Goal: Check status: Check status

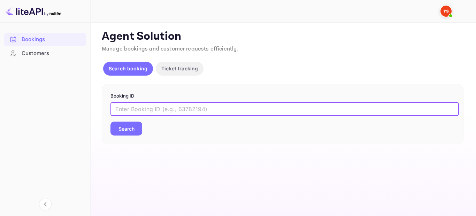
paste input "8885184"
type input "8885184"
click at [125, 135] on button "Search" at bounding box center [126, 129] width 32 height 14
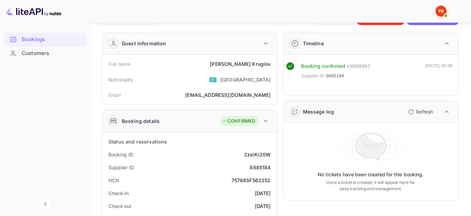
scroll to position [70, 0]
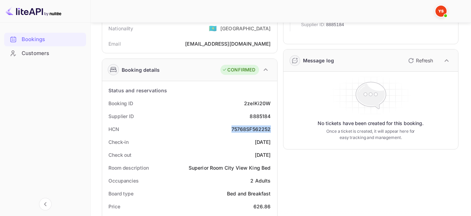
drag, startPoint x: 271, startPoint y: 126, endPoint x: 227, endPoint y: 126, distance: 43.9
click at [227, 126] on div "HCN 75768SF562252" at bounding box center [189, 129] width 169 height 13
copy div "75768SF562252"
click at [249, 131] on div "75768SF562252" at bounding box center [250, 128] width 39 height 7
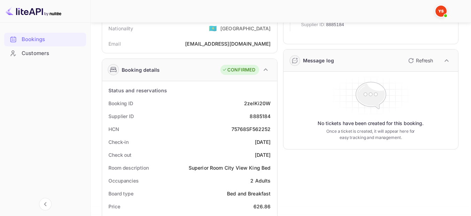
click at [262, 129] on div "75768SF562252" at bounding box center [250, 128] width 39 height 7
drag, startPoint x: 258, startPoint y: 129, endPoint x: 265, endPoint y: 129, distance: 6.6
click at [265, 129] on div "75768SF562252" at bounding box center [250, 128] width 39 height 7
click at [269, 133] on div "HCN 75768SF562252" at bounding box center [189, 129] width 169 height 13
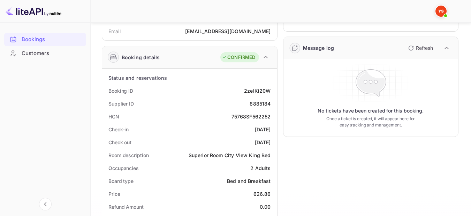
scroll to position [139, 0]
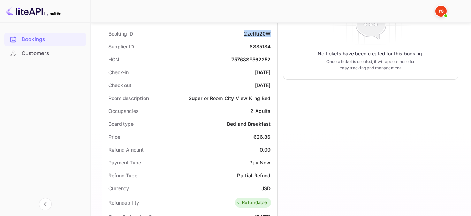
drag, startPoint x: 273, startPoint y: 33, endPoint x: 242, endPoint y: 33, distance: 30.3
click at [242, 33] on div "Booking ID 2zelKi20W" at bounding box center [189, 33] width 169 height 13
copy div "2zelKi20W"
drag, startPoint x: 269, startPoint y: 46, endPoint x: 163, endPoint y: 48, distance: 106.2
click at [141, 45] on div "Supplier ID 8885184" at bounding box center [189, 46] width 169 height 13
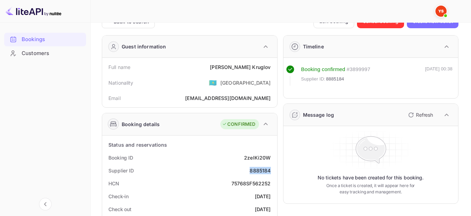
scroll to position [0, 0]
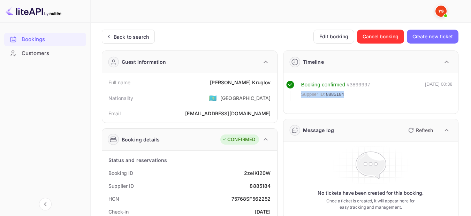
drag, startPoint x: 338, startPoint y: 93, endPoint x: 301, endPoint y: 94, distance: 37.6
click at [301, 94] on div "Supplier ID: 8885184" at bounding box center [335, 94] width 69 height 7
copy div "Supplier ID: 8885184"
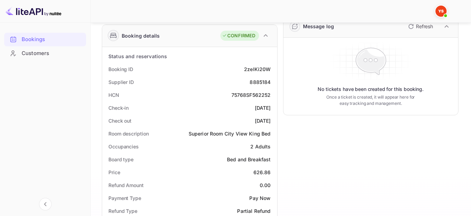
scroll to position [104, 0]
drag, startPoint x: 272, startPoint y: 109, endPoint x: 237, endPoint y: 107, distance: 35.2
click at [237, 107] on div "Check-in [DATE]" at bounding box center [189, 107] width 169 height 13
copy div "[DATE]"
drag, startPoint x: 270, startPoint y: 118, endPoint x: 237, endPoint y: 119, distance: 33.4
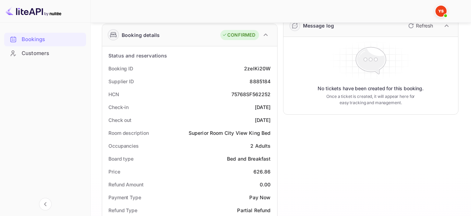
click at [237, 119] on div "Check out [DATE]" at bounding box center [189, 120] width 169 height 13
copy div "[DATE]"
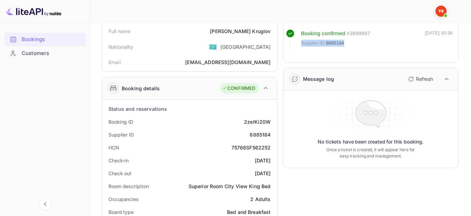
scroll to position [0, 0]
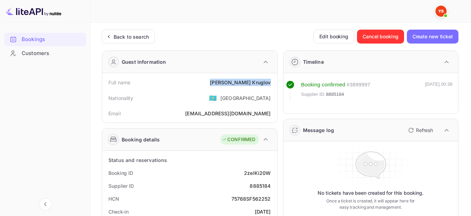
drag, startPoint x: 272, startPoint y: 81, endPoint x: 230, endPoint y: 80, distance: 41.8
click at [230, 80] on div "Full name [PERSON_NAME]" at bounding box center [189, 82] width 169 height 13
copy div "[PERSON_NAME]"
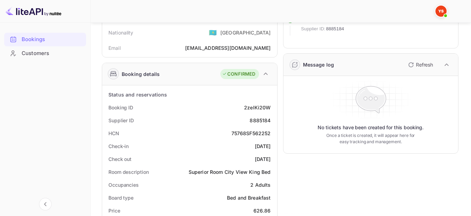
scroll to position [139, 0]
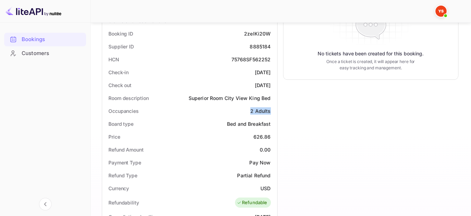
drag, startPoint x: 251, startPoint y: 112, endPoint x: 274, endPoint y: 113, distance: 23.0
click at [274, 113] on div "Occupancies 2 Adults" at bounding box center [189, 110] width 169 height 13
copy div "2 Adults"
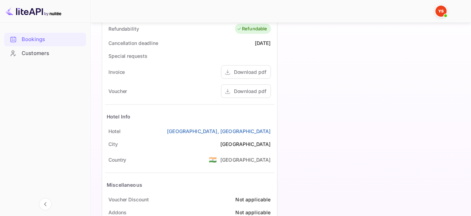
scroll to position [313, 0]
click at [252, 93] on div "Download pdf" at bounding box center [250, 90] width 32 height 7
